Goal: Find specific page/section: Find specific page/section

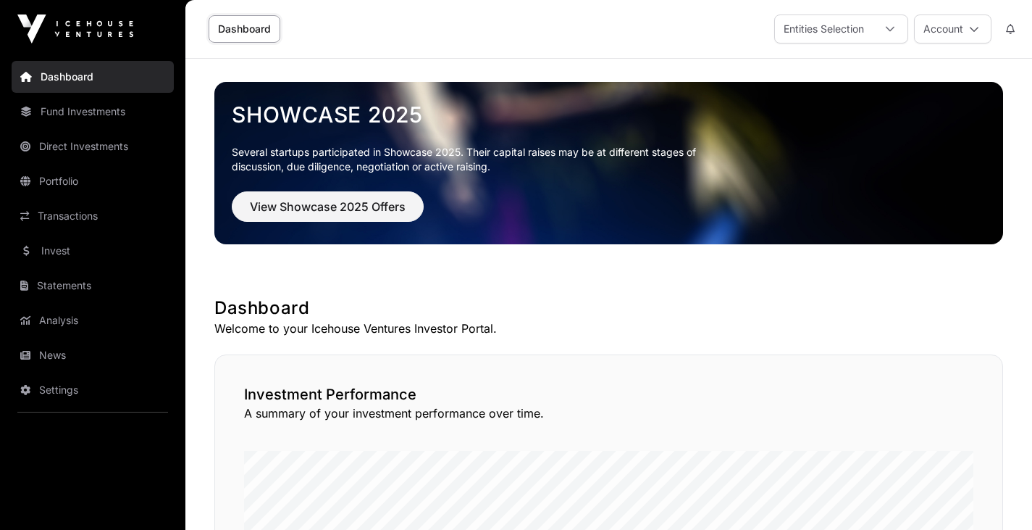
click at [38, 188] on link "Portfolio" at bounding box center [93, 181] width 162 height 32
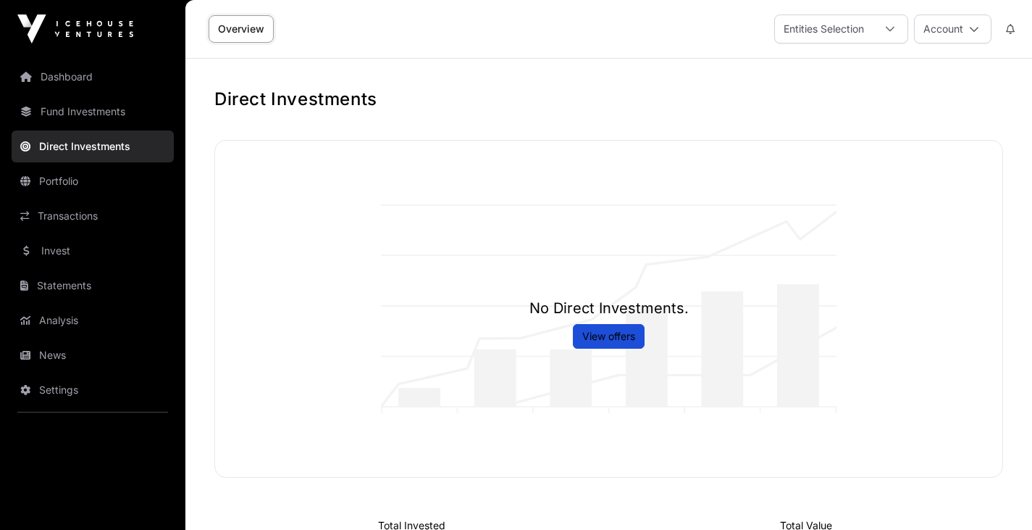
click at [51, 123] on link "Fund Investments" at bounding box center [93, 112] width 162 height 32
click at [60, 117] on link "Fund Investments" at bounding box center [93, 112] width 162 height 32
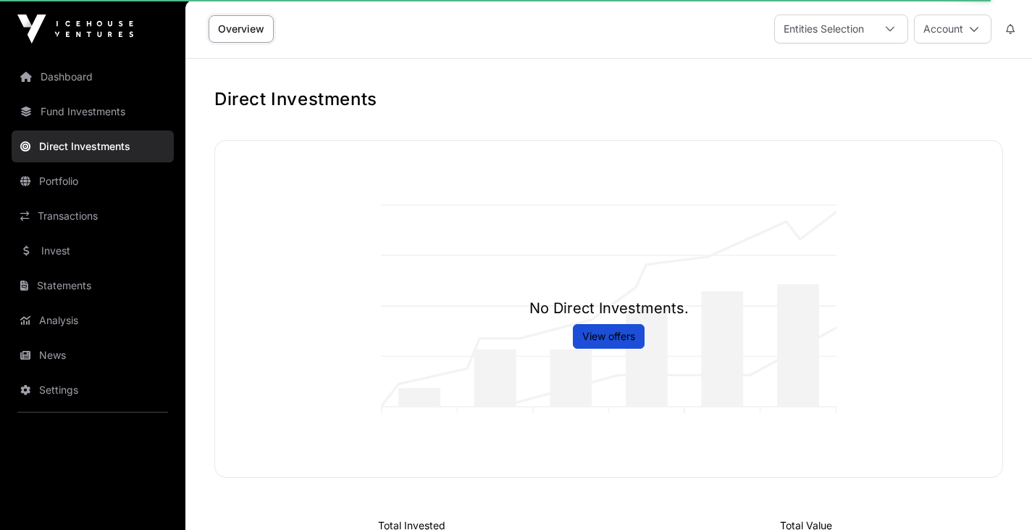
click at [39, 110] on link "Fund Investments" at bounding box center [93, 112] width 162 height 32
click at [50, 186] on link "Portfolio" at bounding box center [93, 181] width 162 height 32
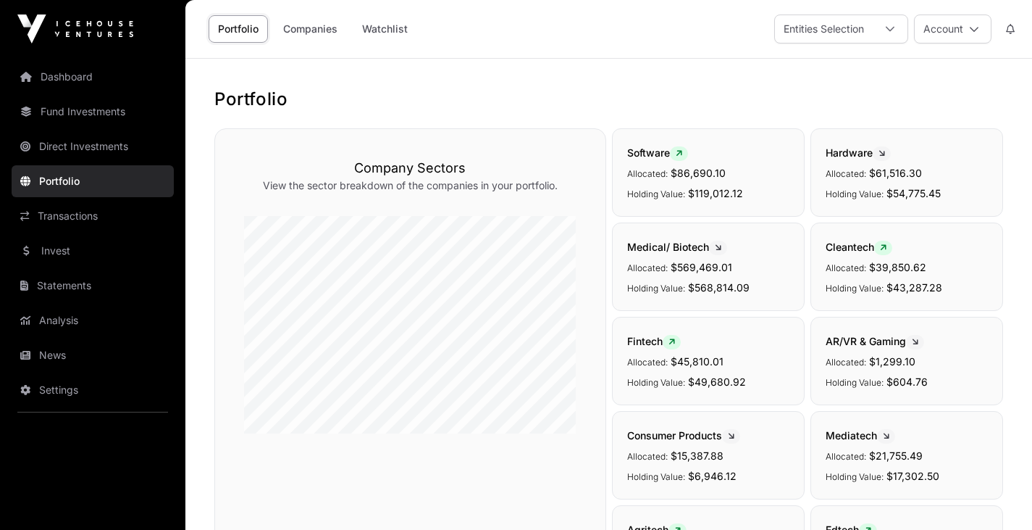
click at [310, 35] on link "Companies" at bounding box center [310, 29] width 73 height 28
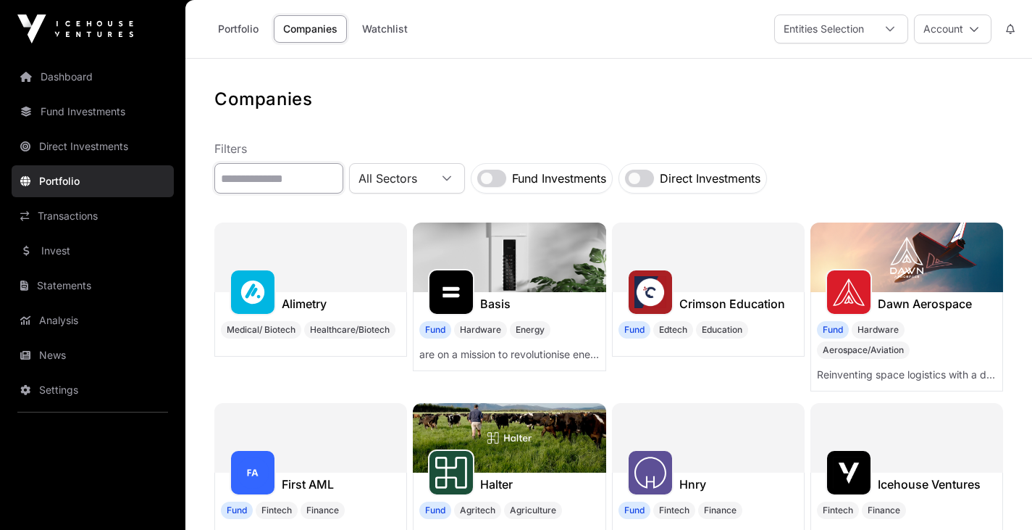
click at [251, 173] on input "text" at bounding box center [278, 178] width 129 height 30
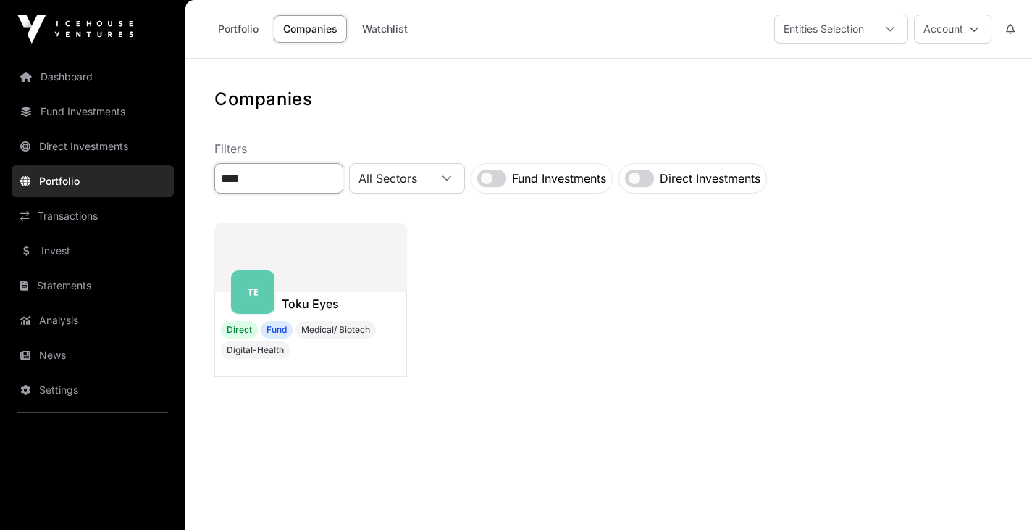
type input "****"
click at [294, 275] on div at bounding box center [310, 257] width 193 height 70
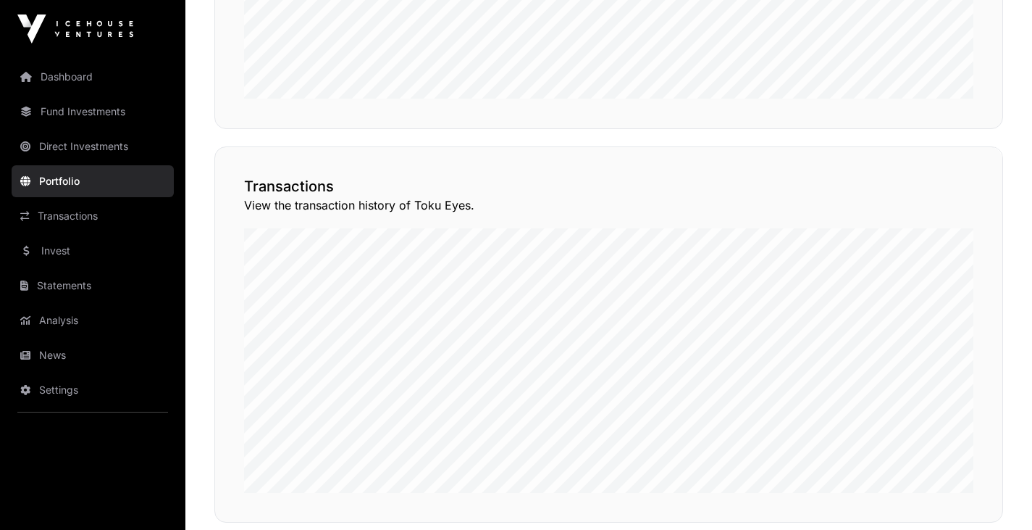
scroll to position [963, 0]
click at [928, 130] on button "View Transactions" at bounding box center [938, 118] width 120 height 25
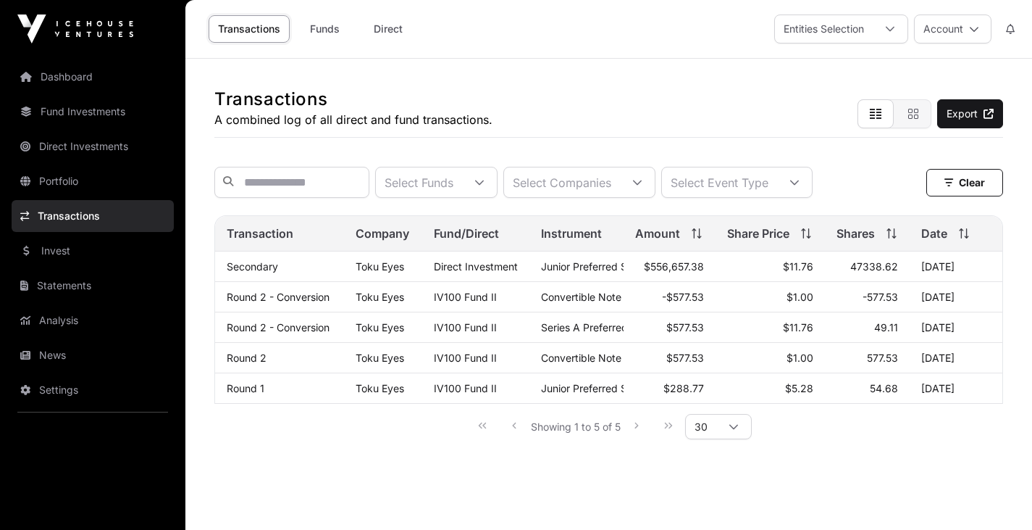
click at [977, 27] on icon at bounding box center [974, 29] width 10 height 10
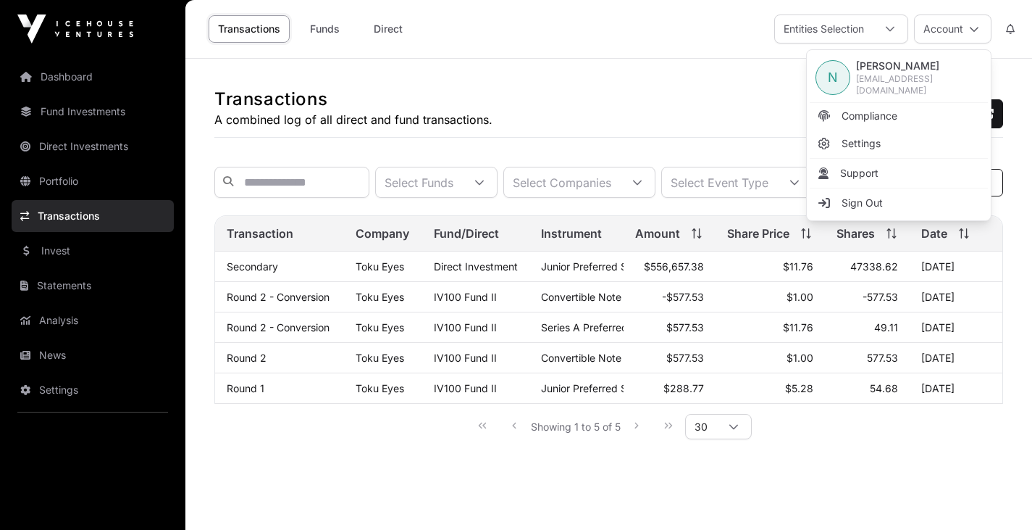
click at [887, 192] on link "Sign Out" at bounding box center [899, 203] width 178 height 26
